Goal: Navigation & Orientation: Find specific page/section

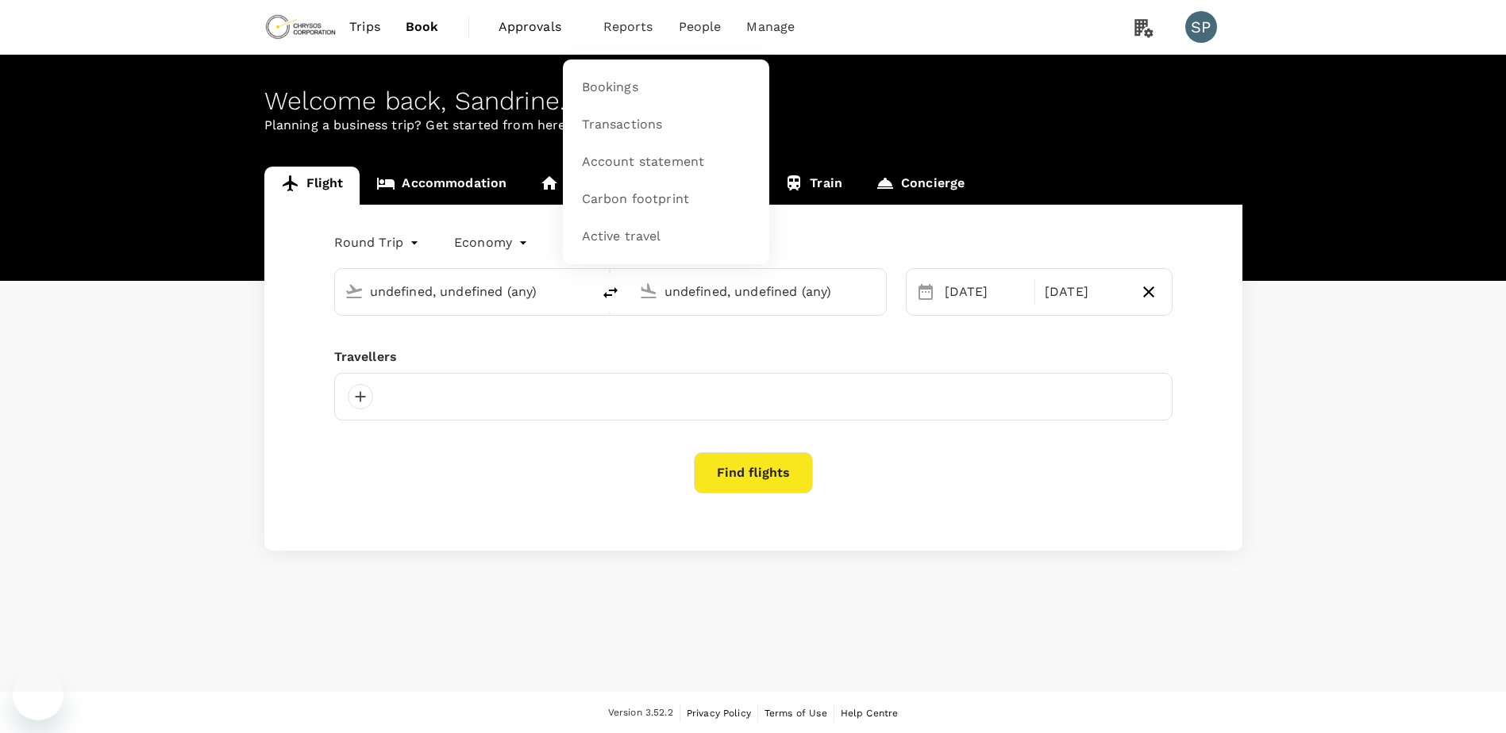
type input "[GEOGRAPHIC_DATA], [GEOGRAPHIC_DATA] (any)"
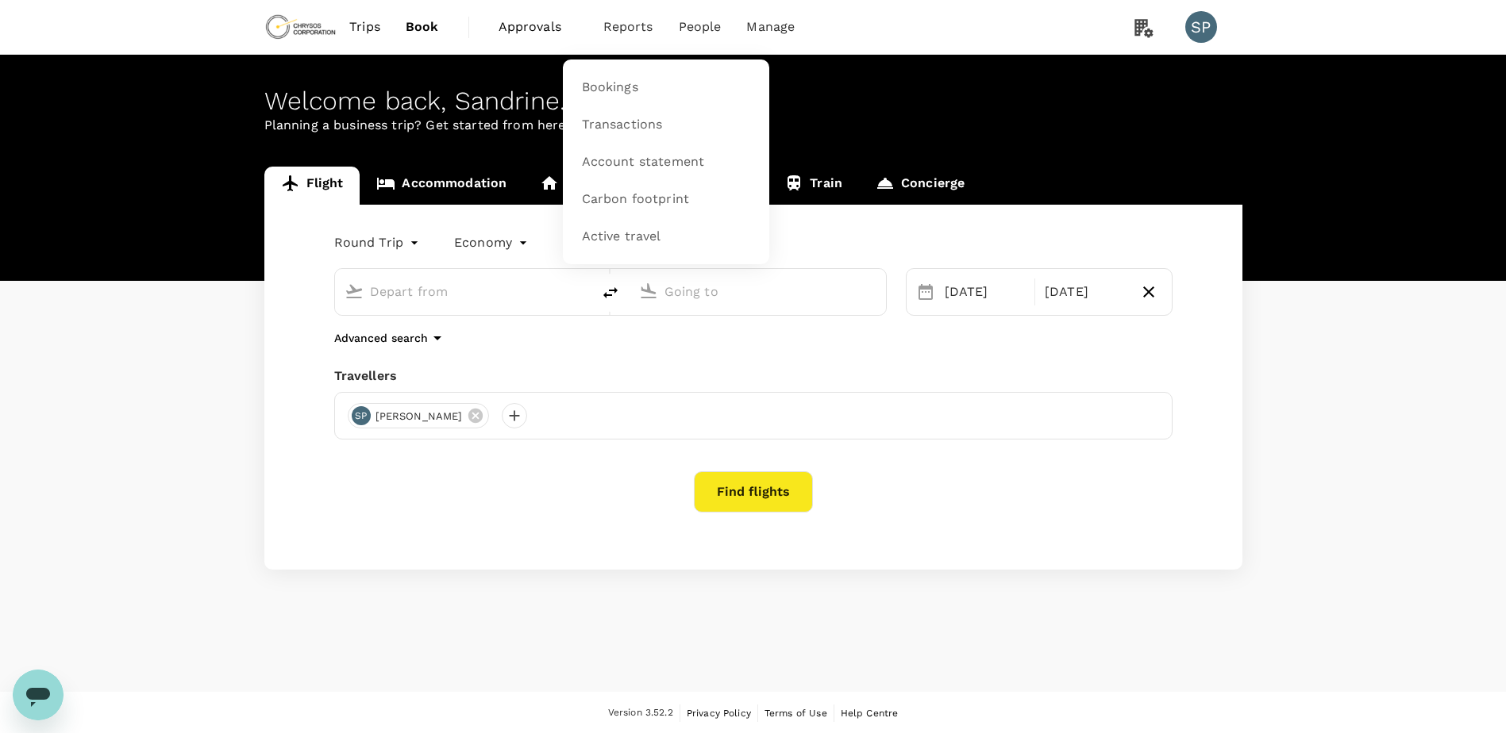
type input "[GEOGRAPHIC_DATA], [GEOGRAPHIC_DATA] (any)"
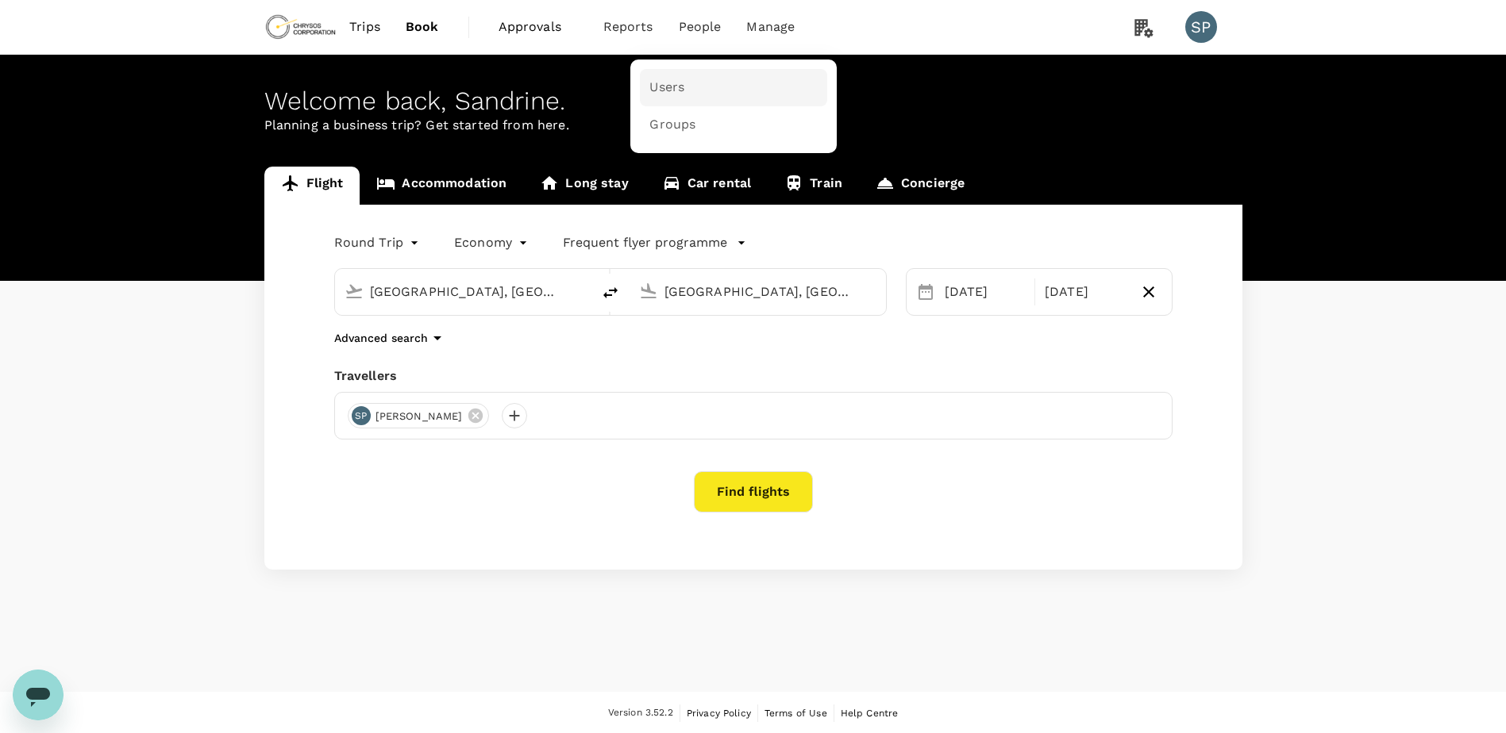
click at [680, 87] on span "Users" at bounding box center [666, 88] width 35 height 18
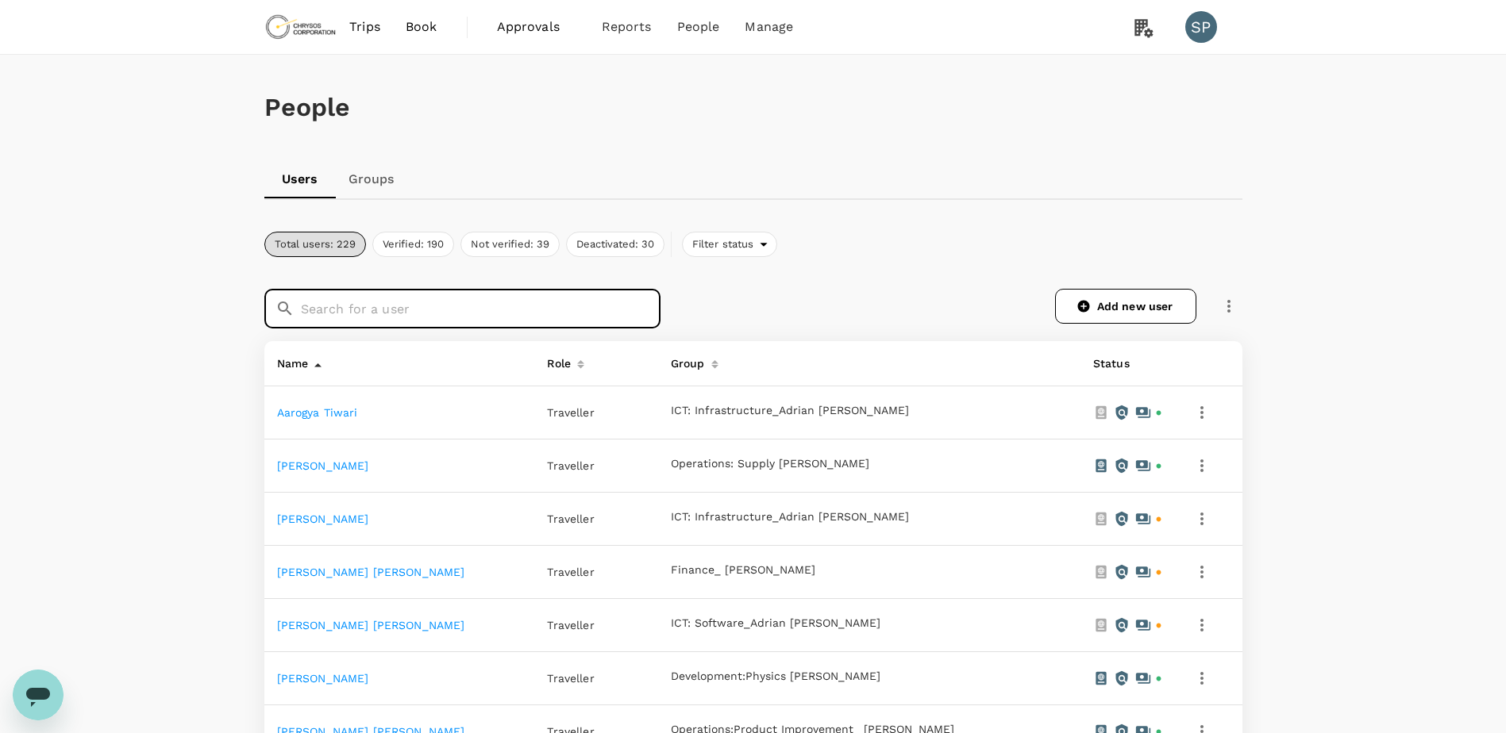
click at [439, 311] on input "text" at bounding box center [481, 309] width 360 height 40
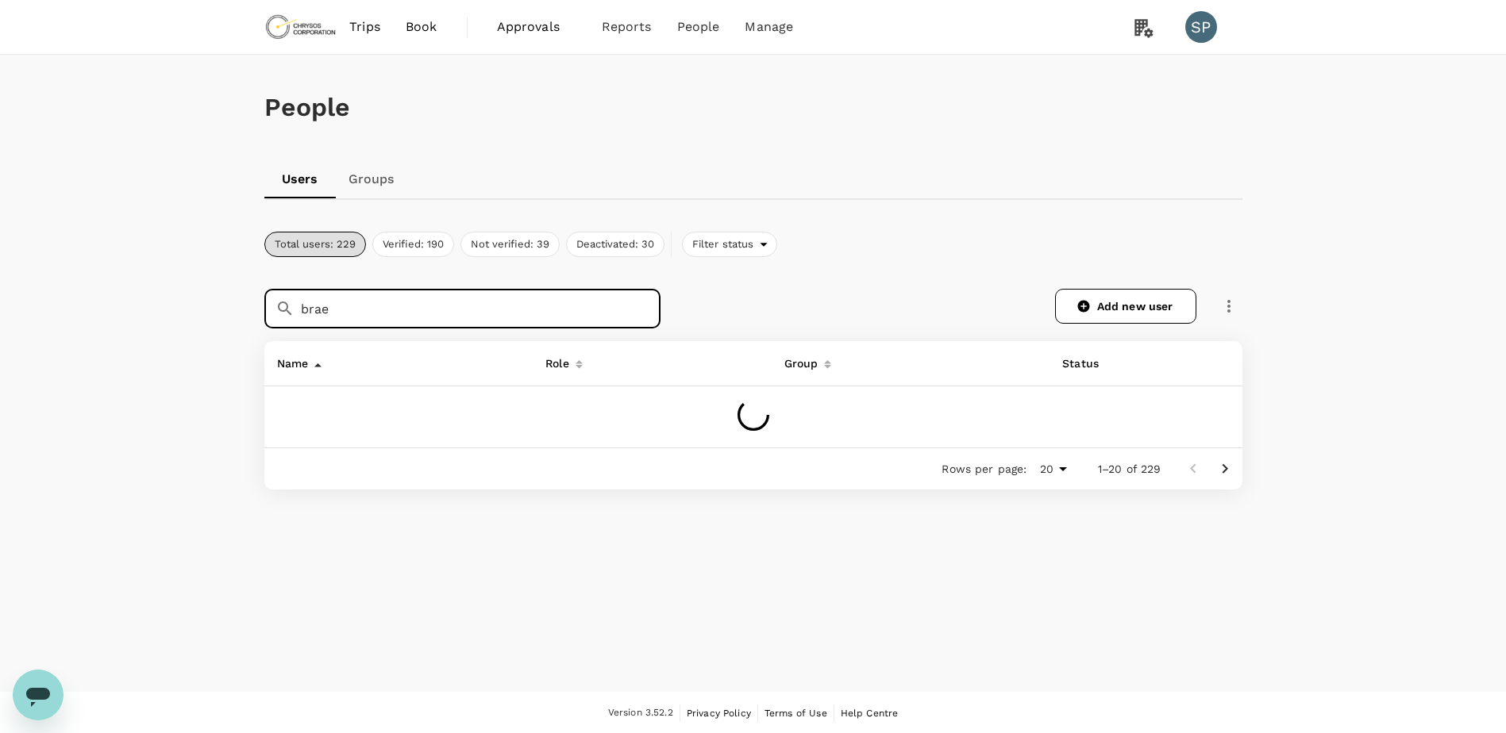
type input "braed"
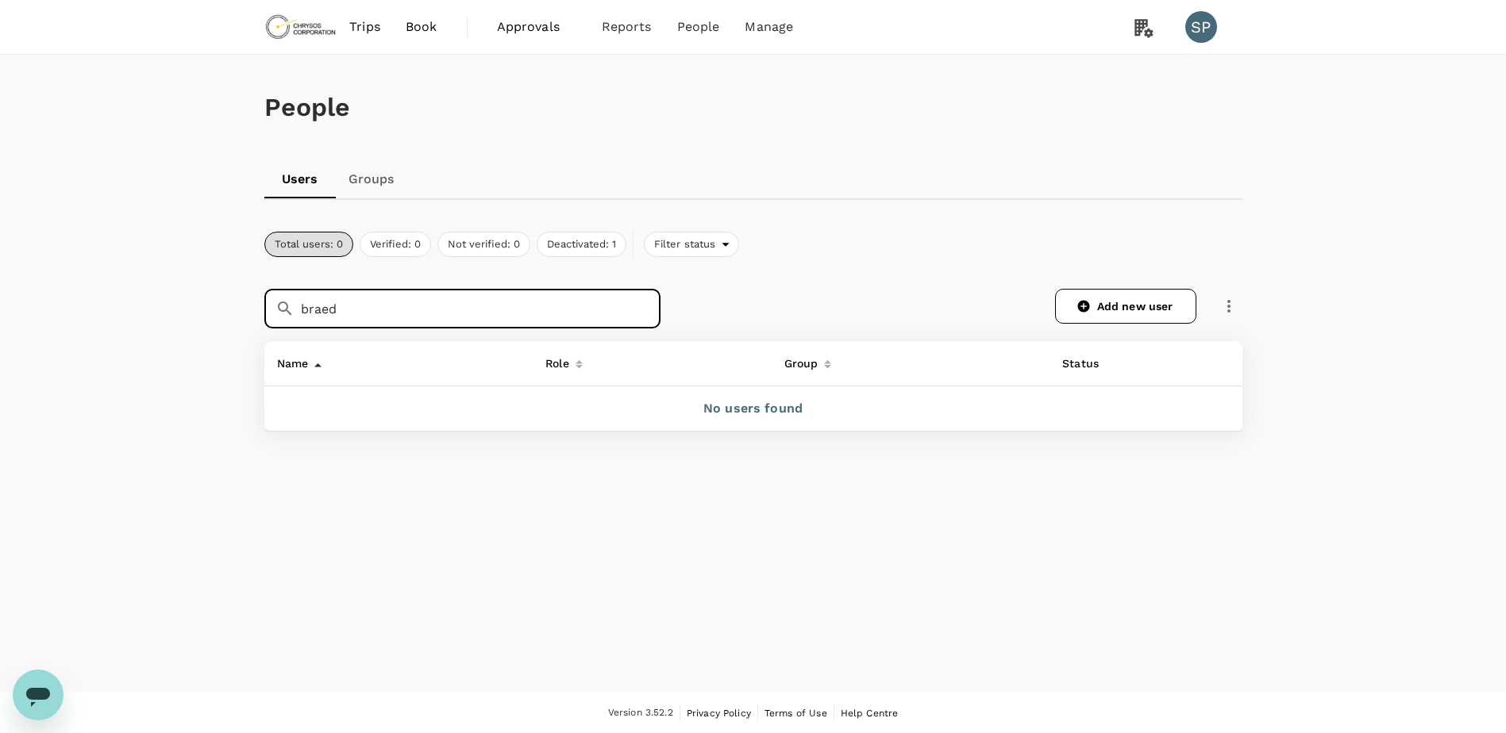
drag, startPoint x: 341, startPoint y: 301, endPoint x: 278, endPoint y: 294, distance: 63.9
click at [278, 294] on div "​ braed ​" at bounding box center [462, 309] width 396 height 40
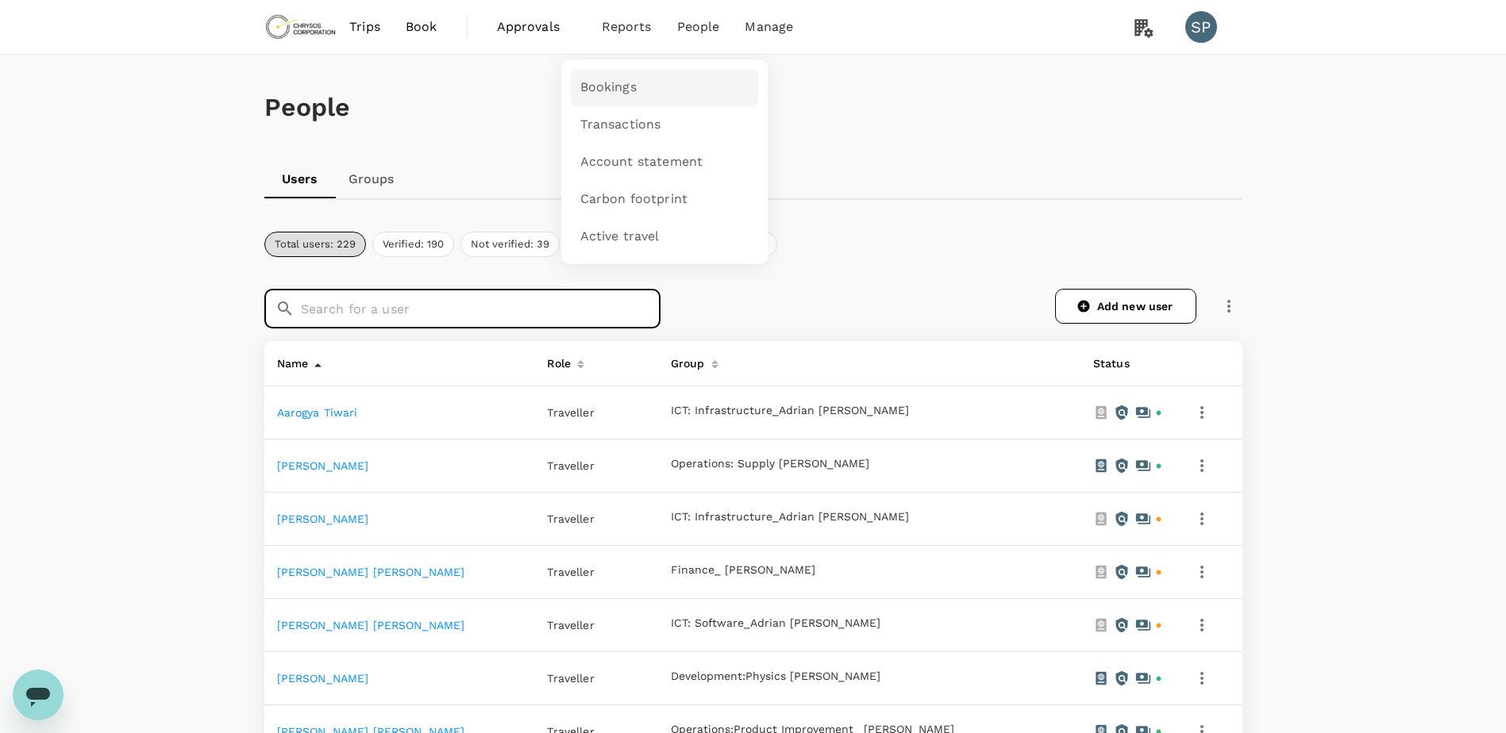
click at [627, 80] on span "Bookings" at bounding box center [608, 88] width 56 height 18
